Goal: Find contact information: Find contact information

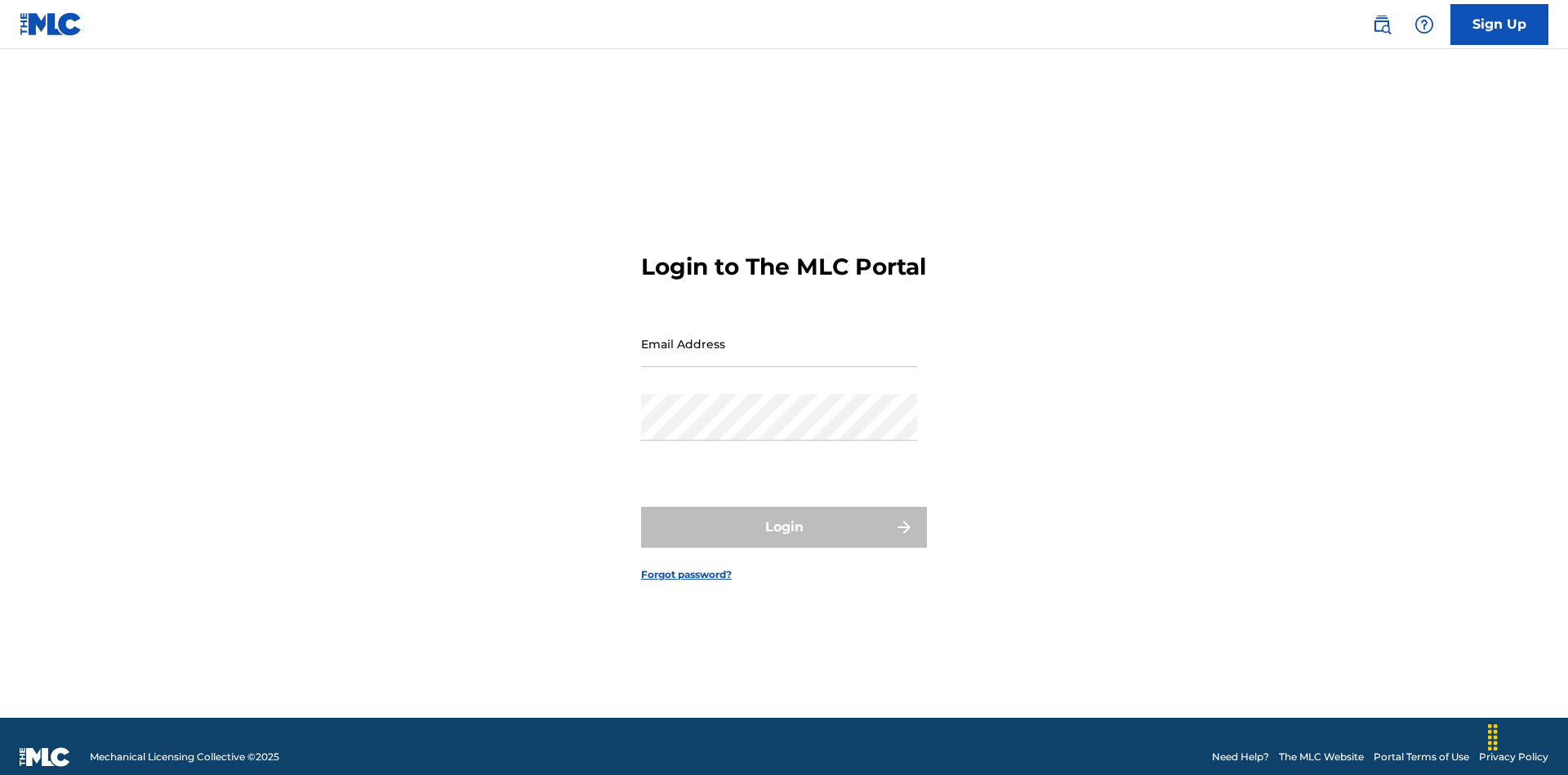
scroll to position [21, 0]
click at [779, 336] on input "Email Address" at bounding box center [778, 344] width 276 height 46
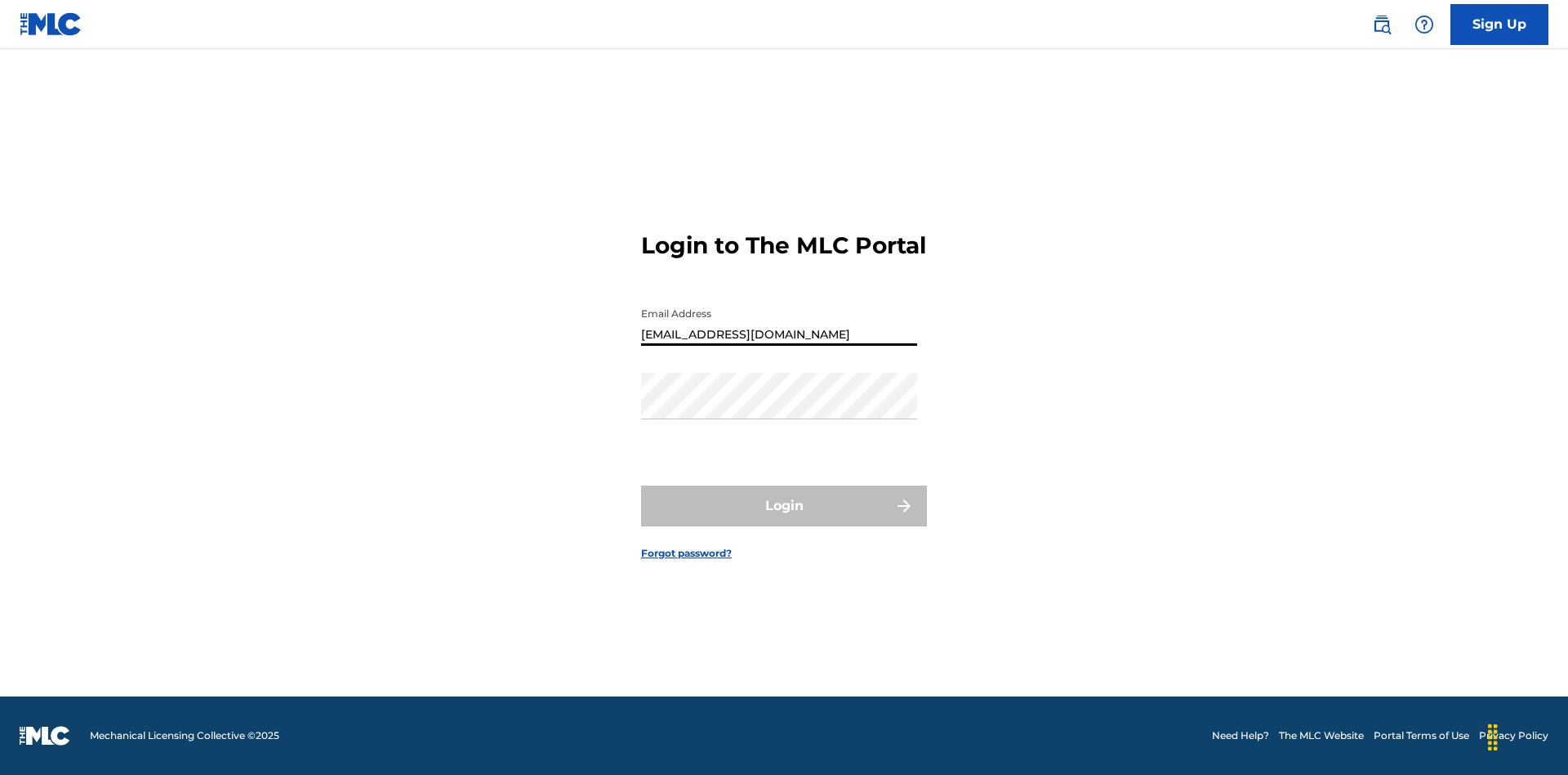
type input "[EMAIL_ADDRESS][DOMAIN_NAME]"
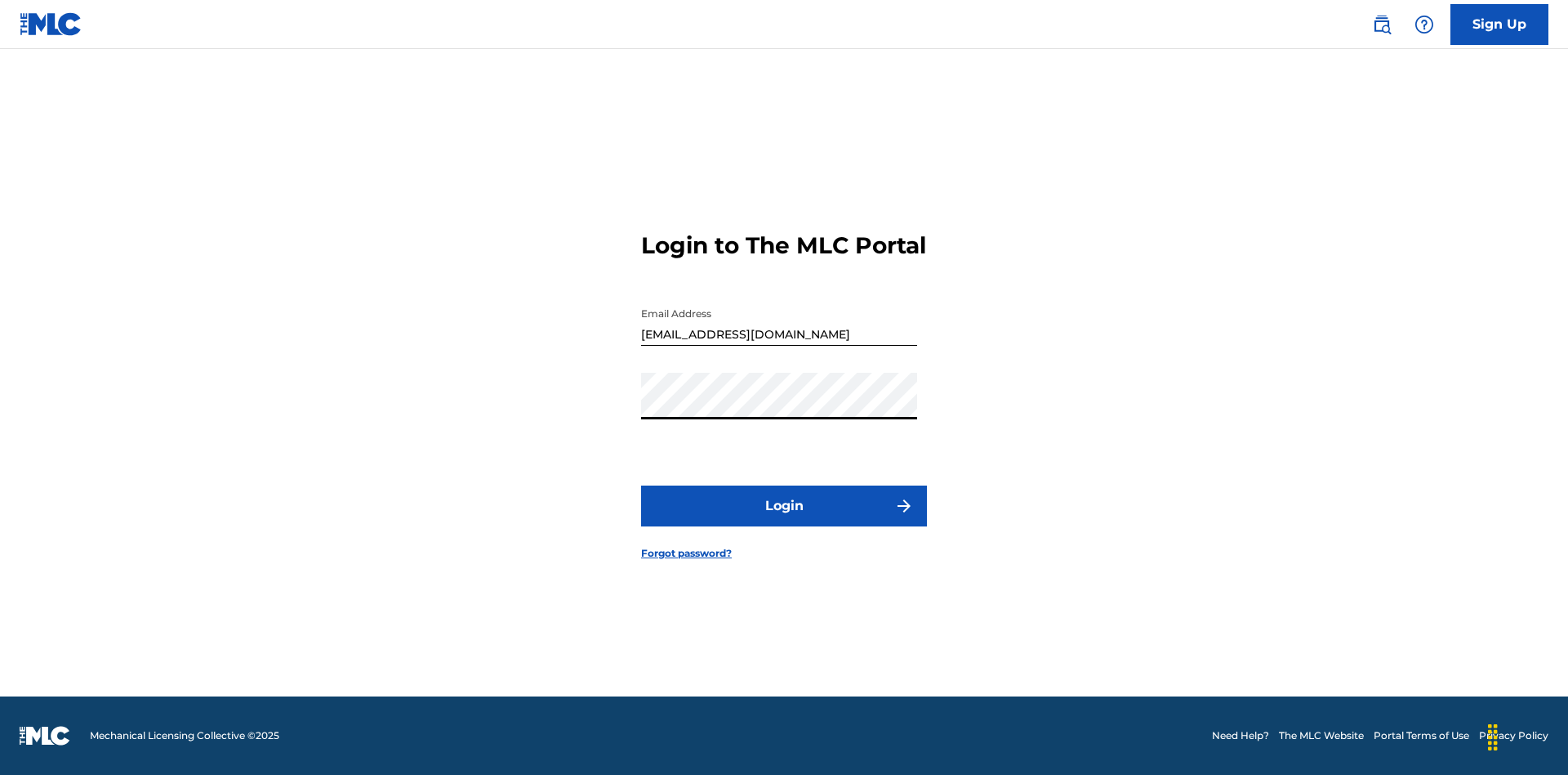
click at [784, 520] on button "Login" at bounding box center [784, 506] width 286 height 41
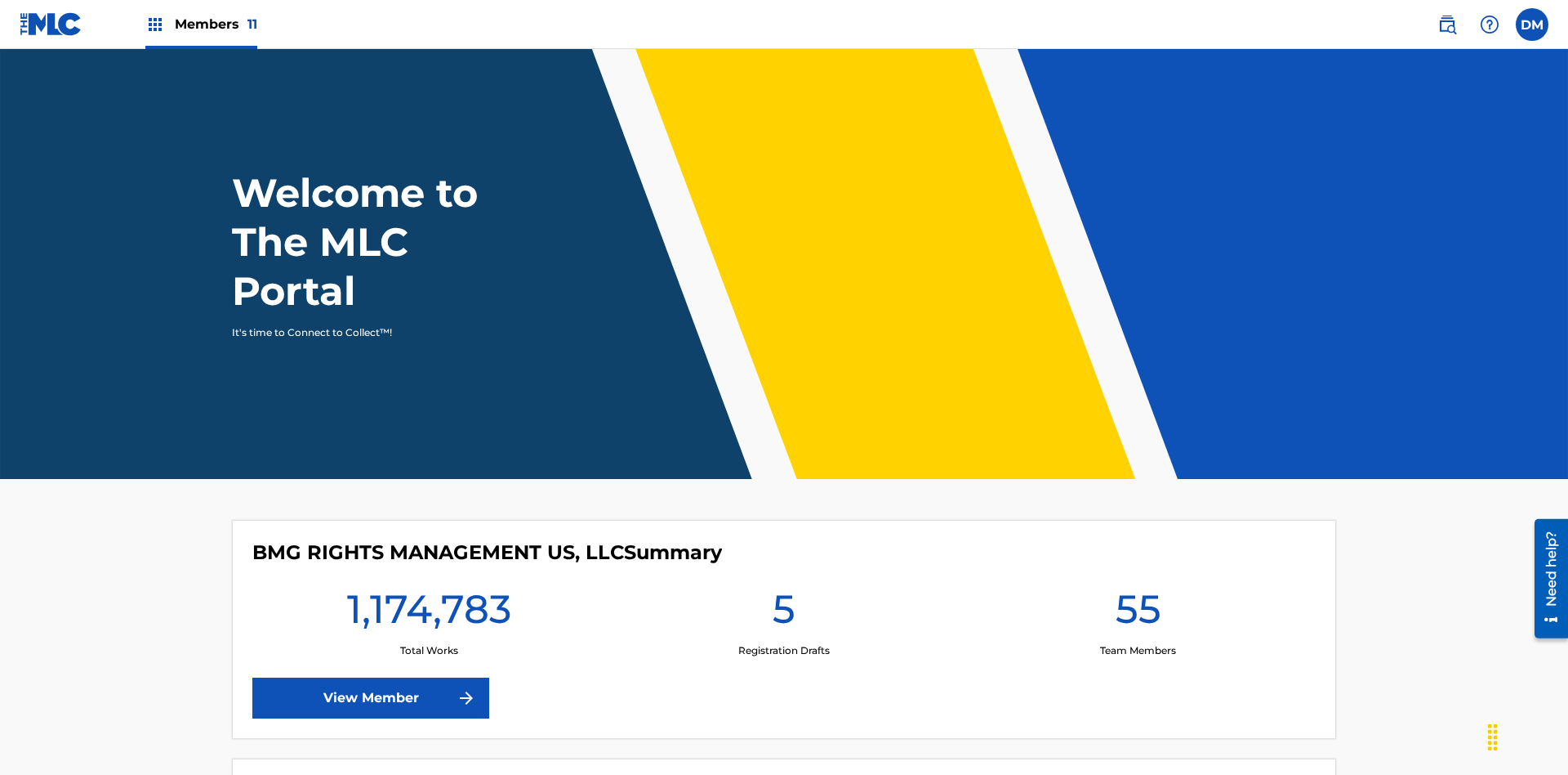
click at [1489, 24] on img at bounding box center [1489, 24] width 20 height 20
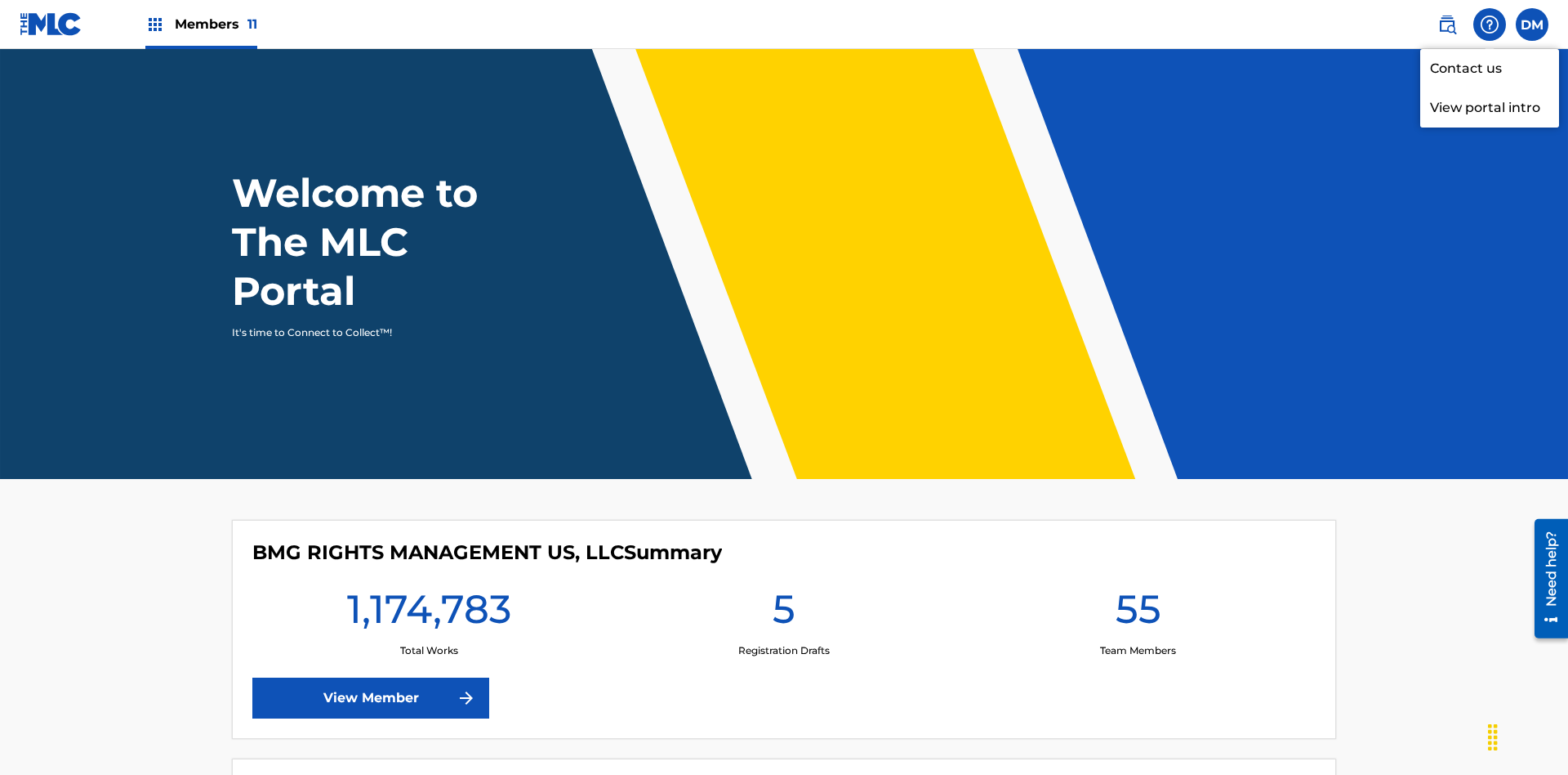
click at [1489, 68] on link "Contact us" at bounding box center [1490, 69] width 139 height 39
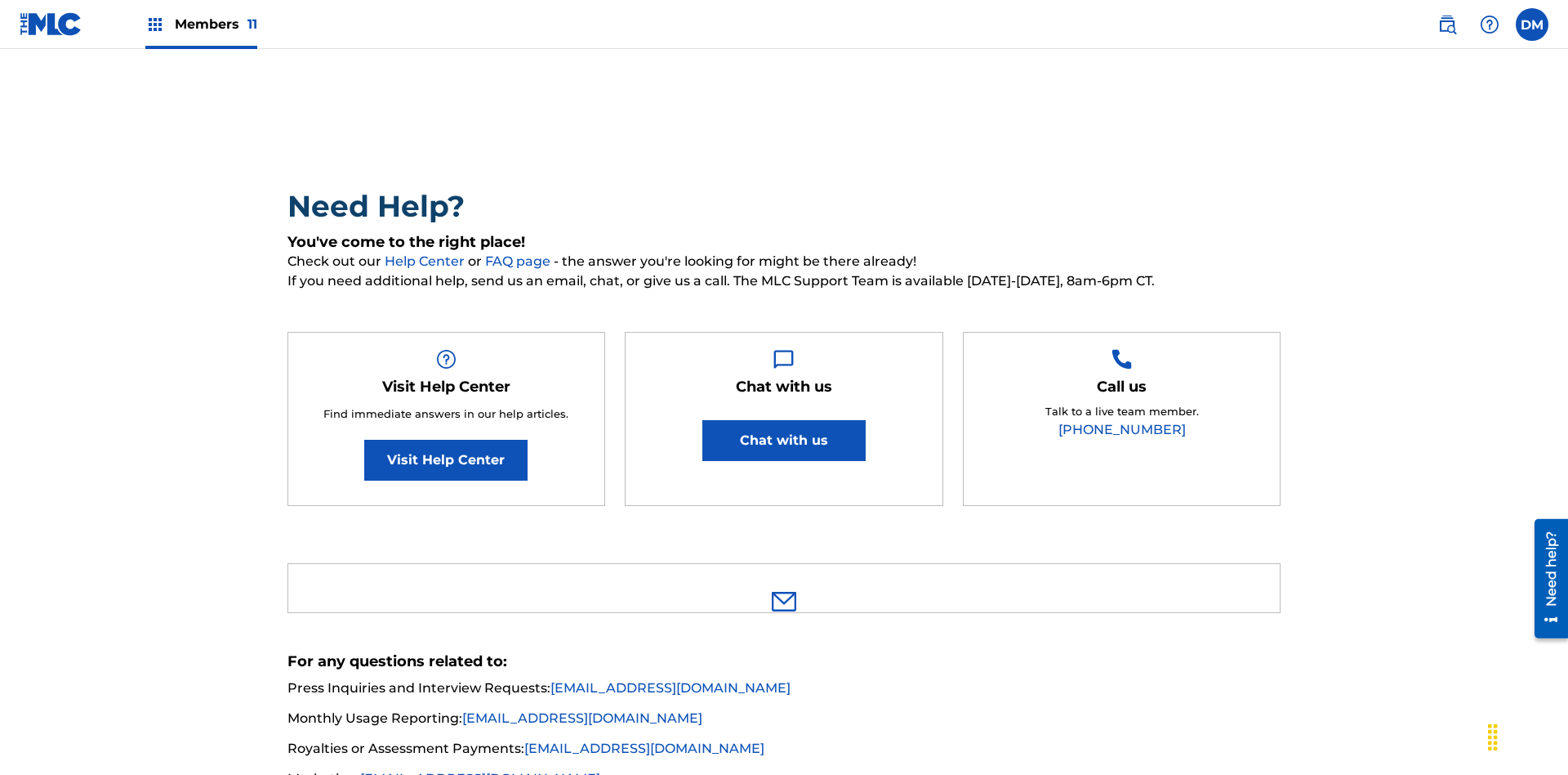
scroll to position [90, 0]
